Goal: Information Seeking & Learning: Learn about a topic

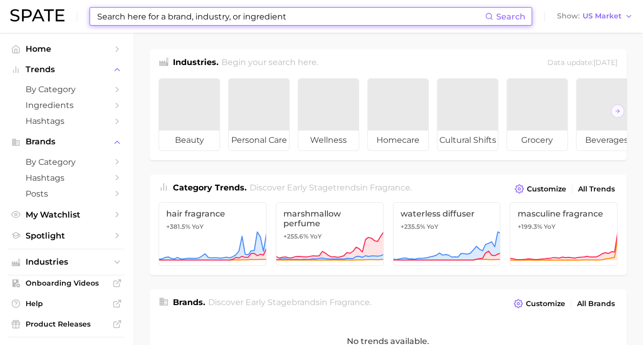
click at [226, 12] on input at bounding box center [290, 16] width 389 height 17
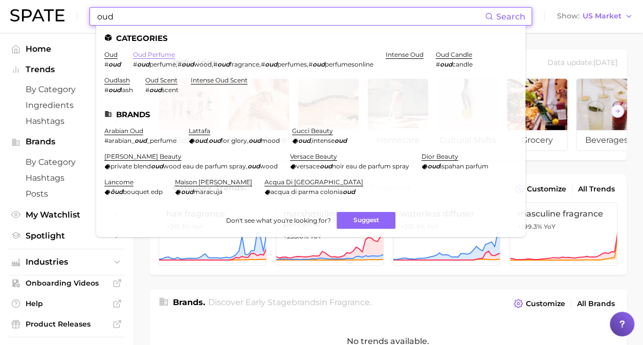
type input "oud"
click at [148, 57] on link "oud perfume" at bounding box center [154, 55] width 42 height 8
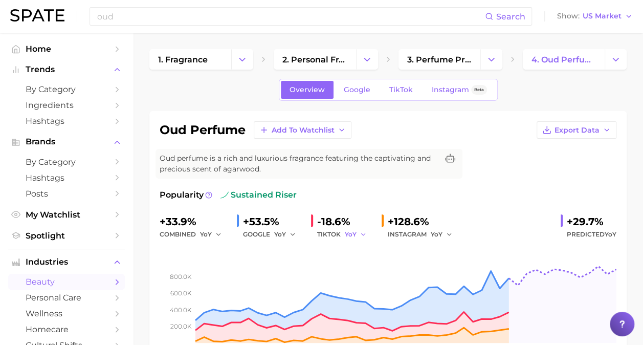
click at [362, 232] on icon "button" at bounding box center [363, 234] width 7 height 7
